Goal: Obtain resource: Download file/media

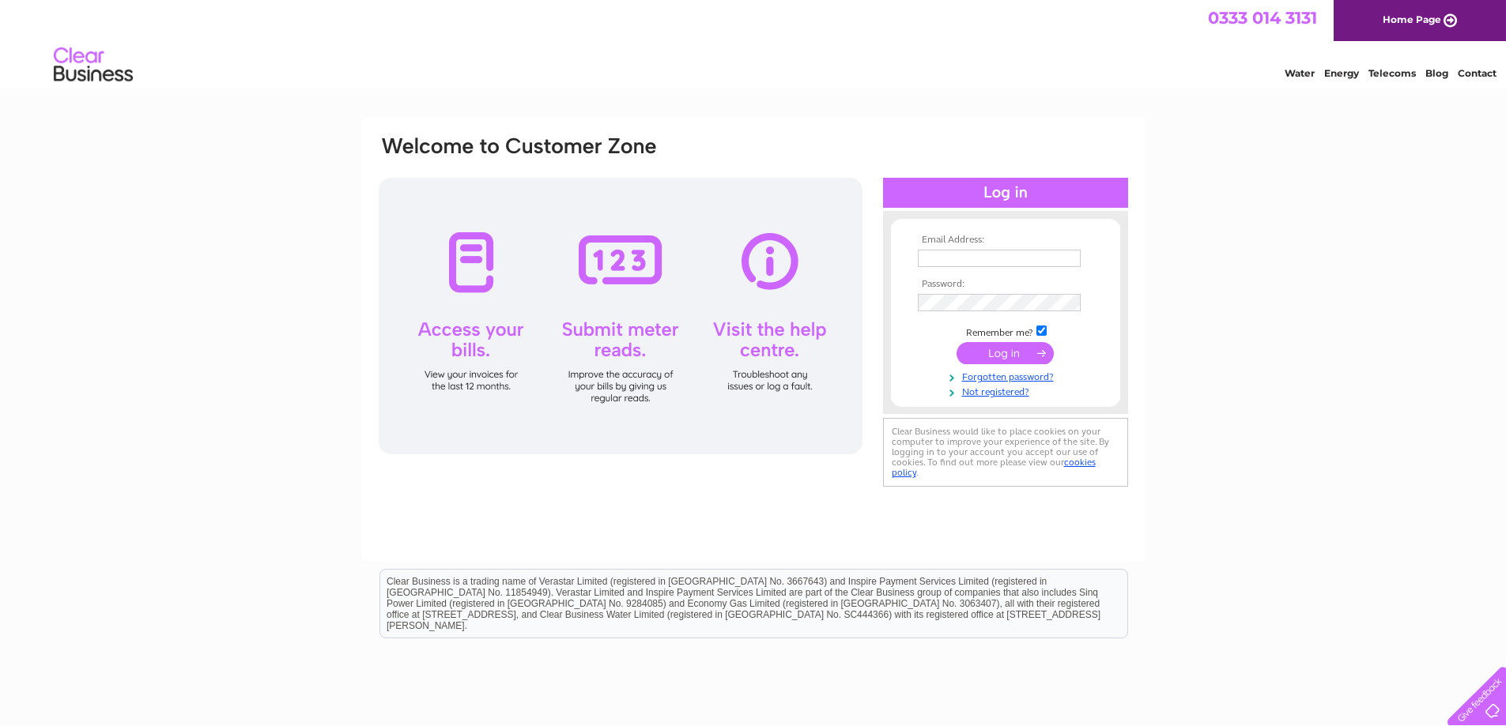
type input "[PERSON_NAME][EMAIL_ADDRESS][DOMAIN_NAME]"
click at [990, 354] on input "submit" at bounding box center [1004, 353] width 97 height 22
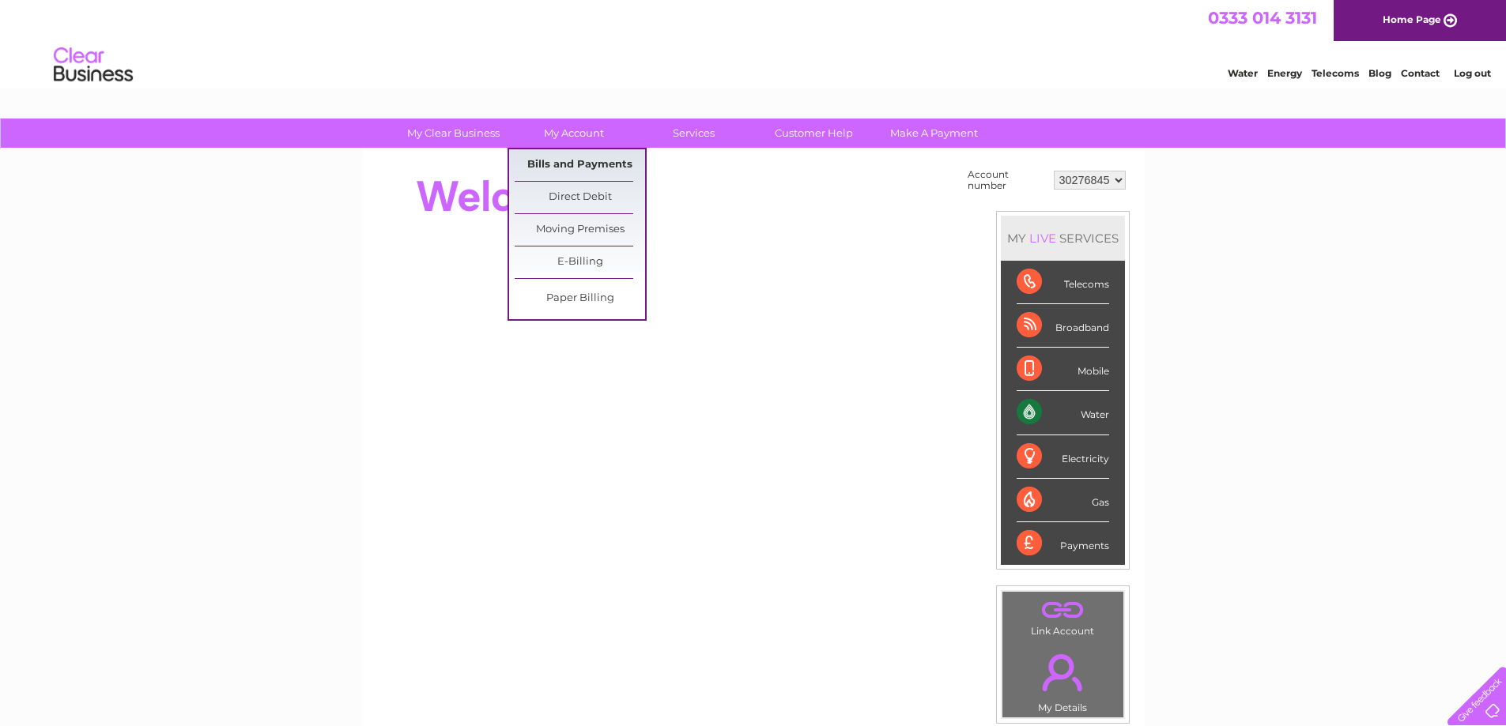
click at [574, 162] on link "Bills and Payments" at bounding box center [580, 165] width 130 height 32
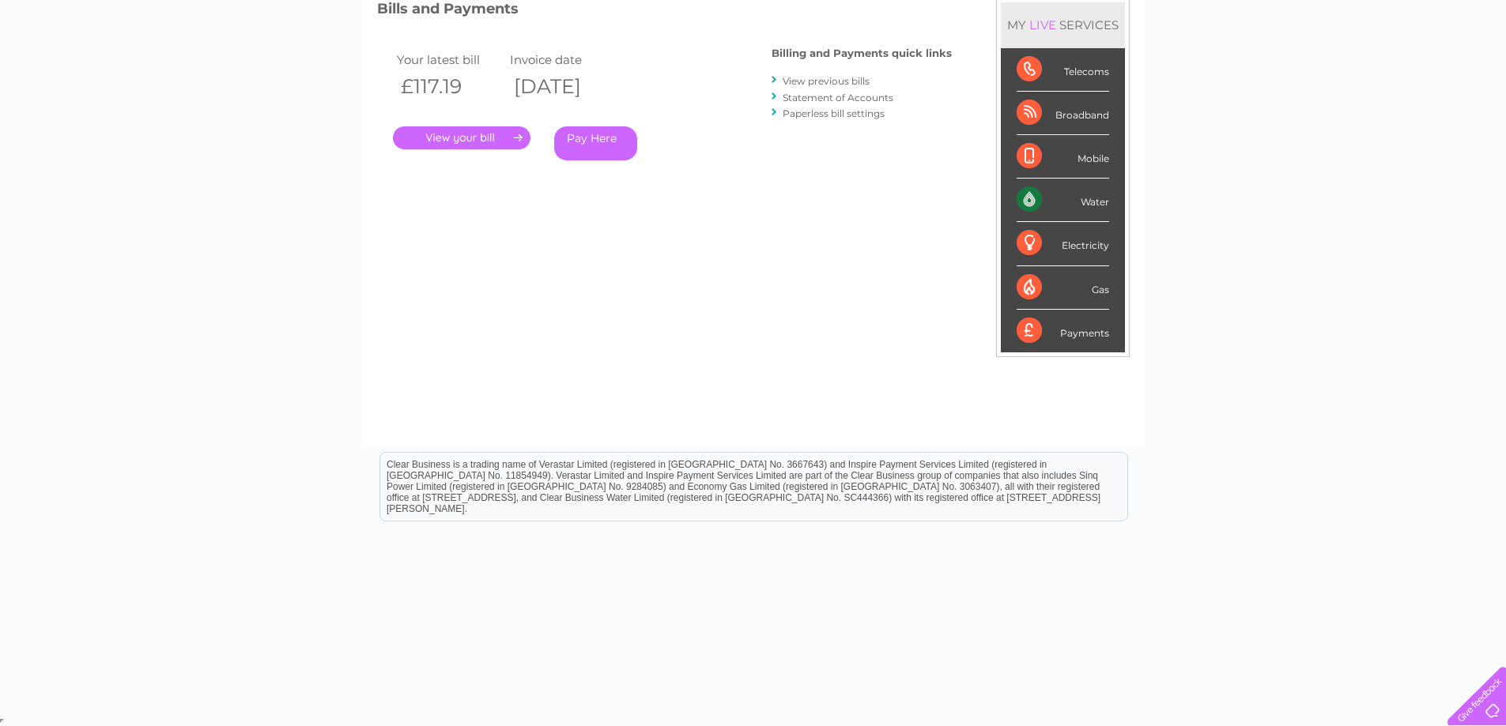
scroll to position [175, 0]
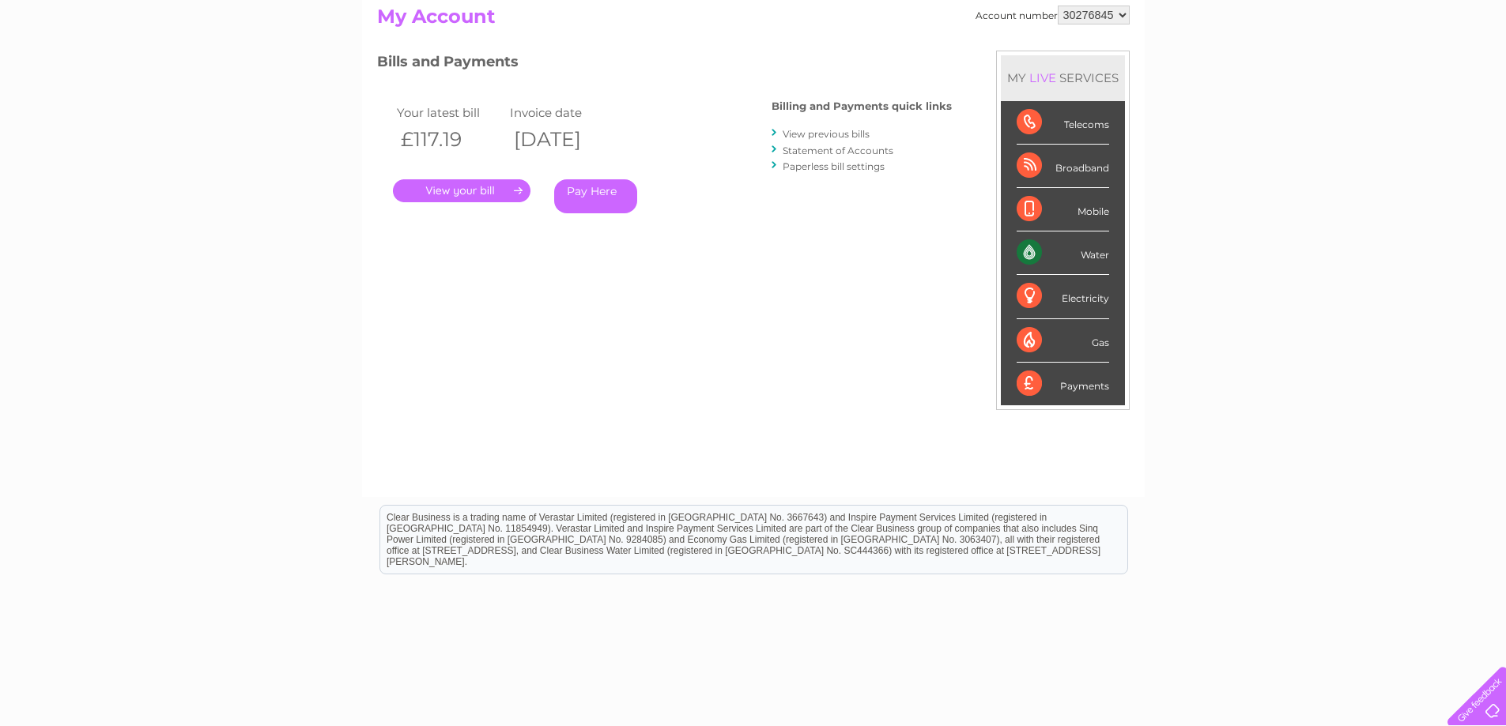
click at [823, 133] on link "View previous bills" at bounding box center [826, 134] width 87 height 12
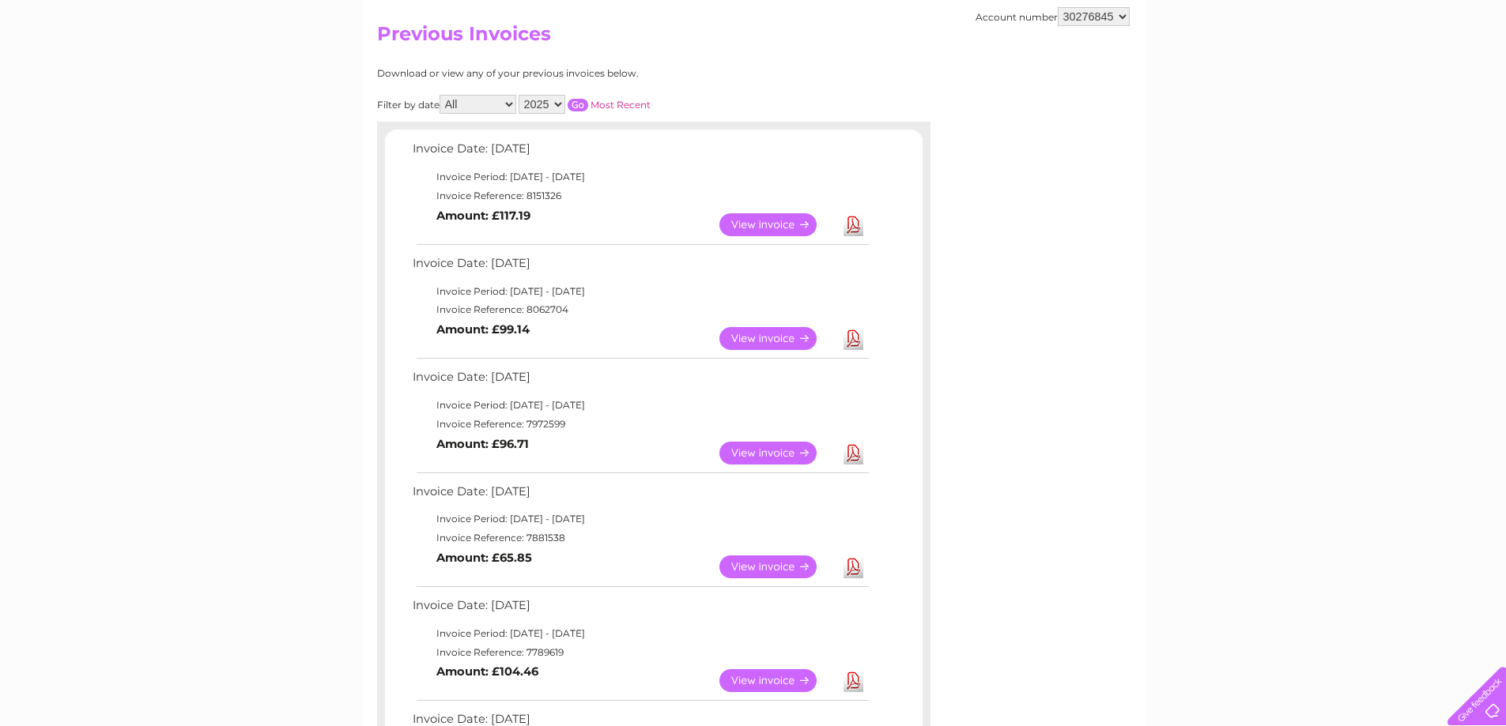
scroll to position [316, 0]
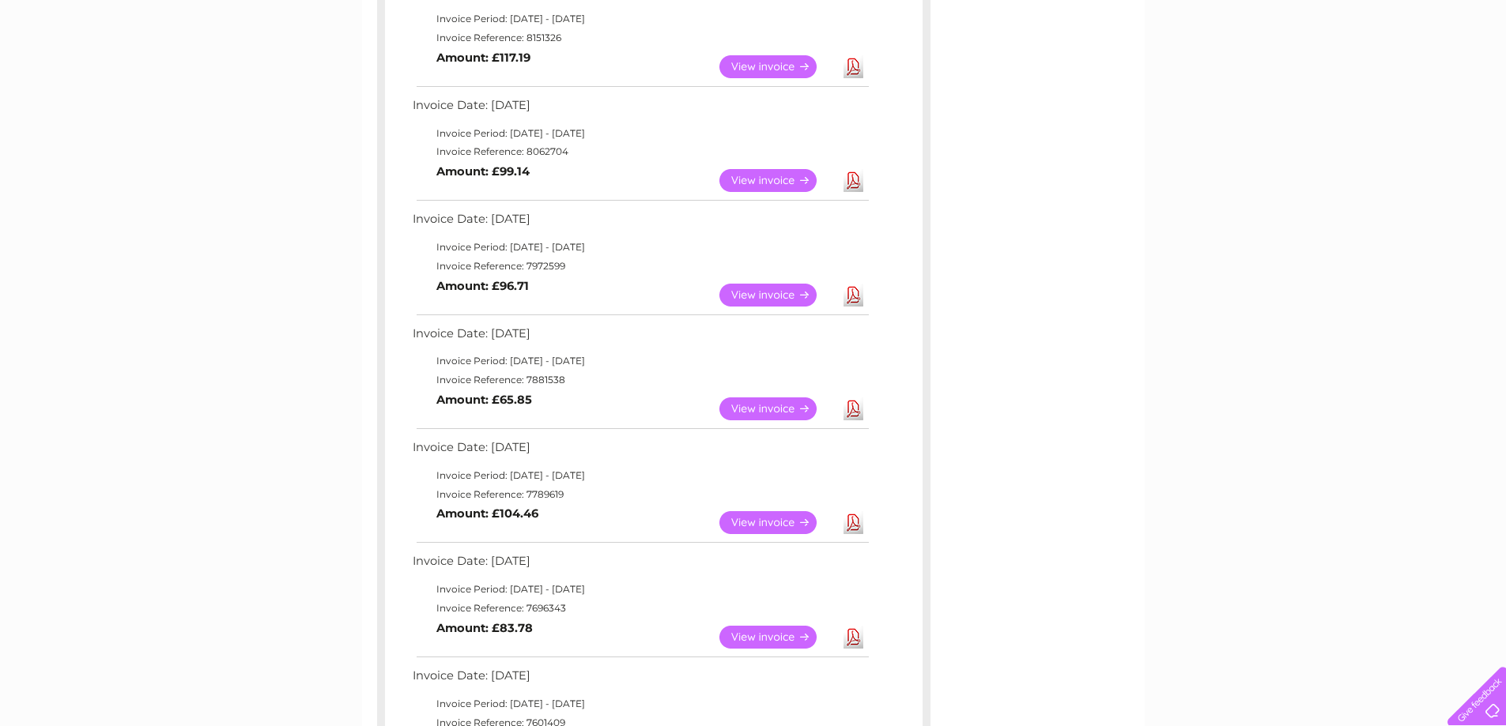
click at [775, 404] on link "View" at bounding box center [777, 409] width 116 height 23
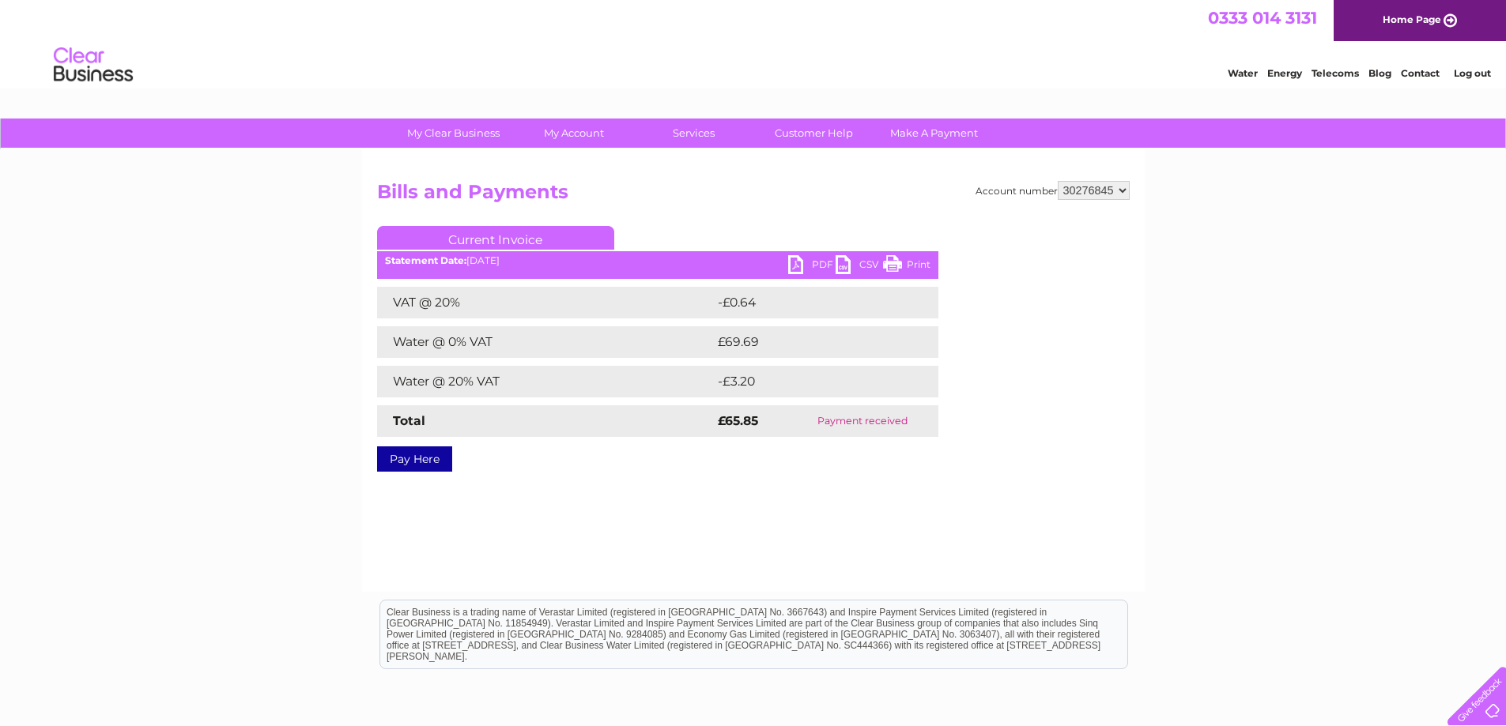
click at [797, 266] on link "PDF" at bounding box center [811, 266] width 47 height 23
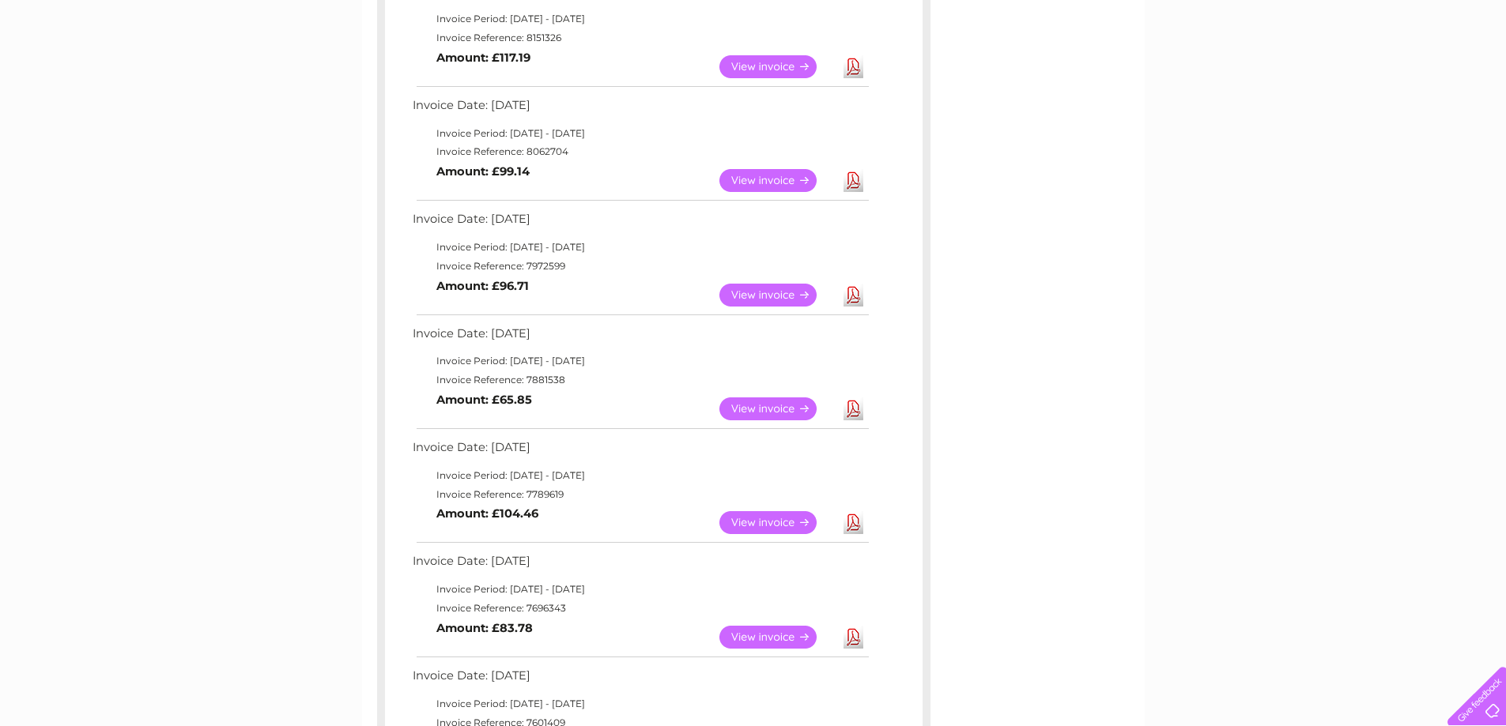
click at [776, 294] on link "View" at bounding box center [777, 295] width 116 height 23
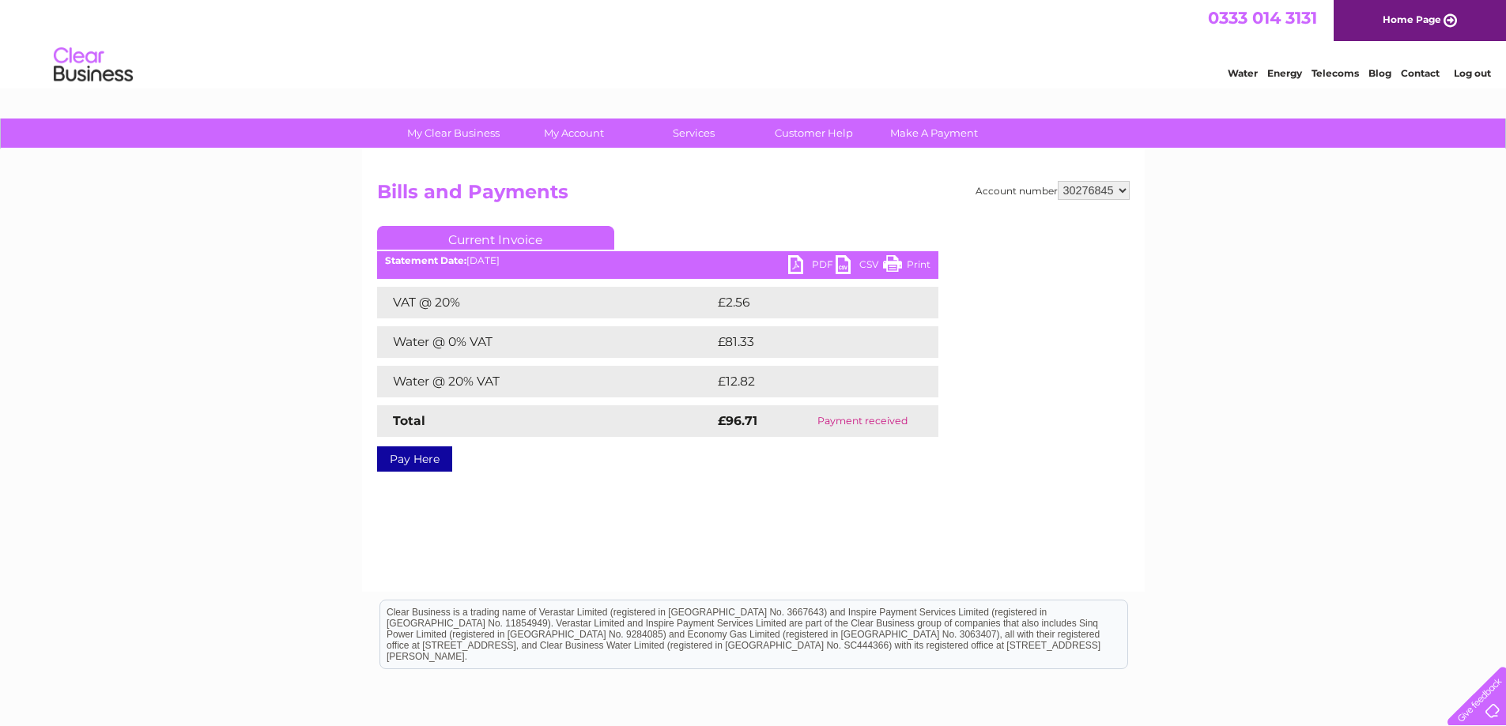
click at [907, 261] on link "Print" at bounding box center [906, 266] width 47 height 23
